Goal: Task Accomplishment & Management: Use online tool/utility

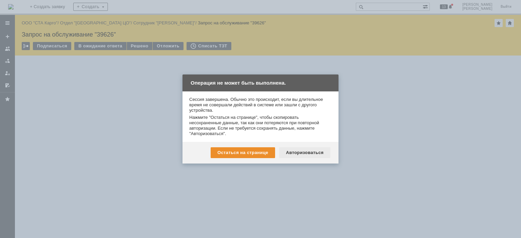
click at [293, 151] on div "Авторизоваться" at bounding box center [304, 153] width 51 height 11
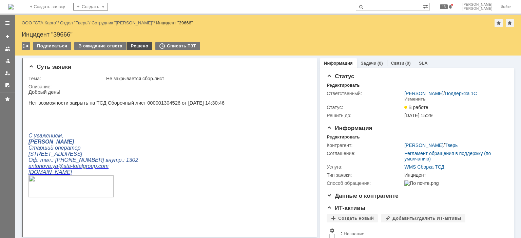
click at [138, 46] on div "Решено" at bounding box center [140, 46] width 26 height 8
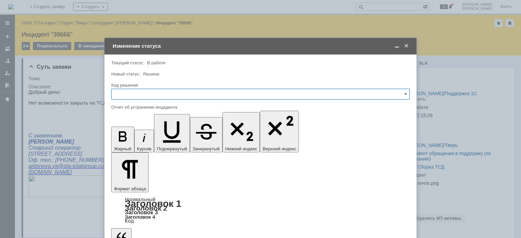
click at [137, 94] on input "text" at bounding box center [260, 94] width 299 height 11
click at [131, 186] on span "Решено" at bounding box center [261, 184] width 290 height 5
type input "Решено"
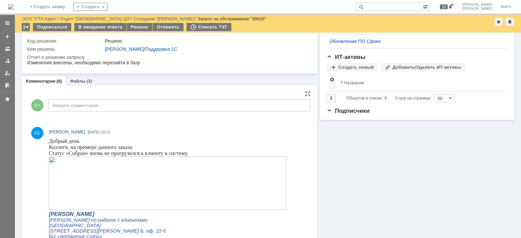
scroll to position [237, 0]
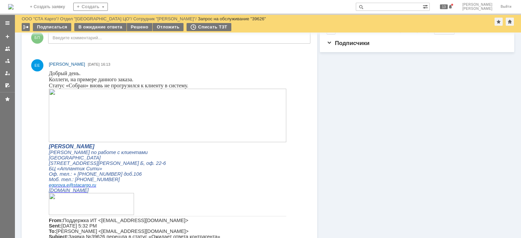
click at [132, 104] on img at bounding box center [167, 116] width 237 height 54
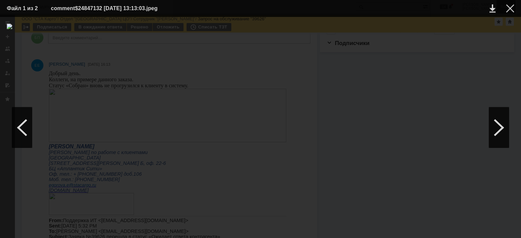
drag, startPoint x: 509, startPoint y: 6, endPoint x: 507, endPoint y: 9, distance: 3.6
click at [509, 6] on div at bounding box center [510, 8] width 8 height 8
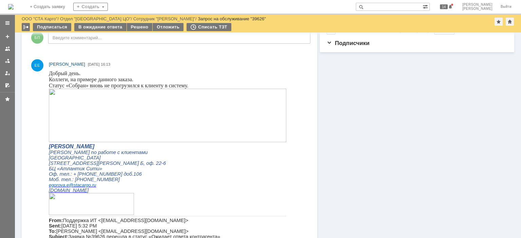
click at [200, 113] on img at bounding box center [167, 116] width 237 height 54
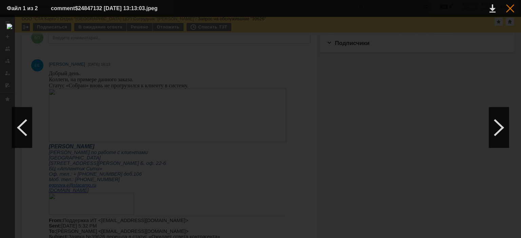
click at [510, 6] on div at bounding box center [510, 8] width 8 height 8
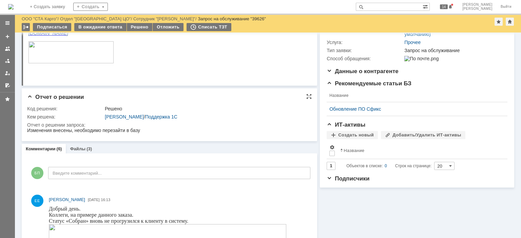
scroll to position [0, 0]
